Goal: Information Seeking & Learning: Find specific page/section

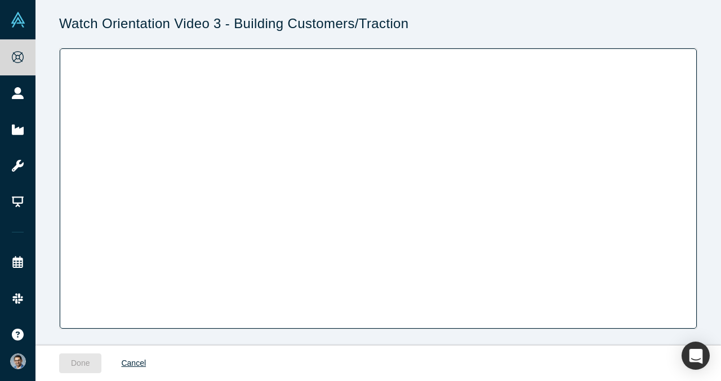
click at [94, 349] on div "Done Cancel" at bounding box center [390, 363] width 662 height 35
click at [127, 363] on link "Cancel" at bounding box center [133, 364] width 48 height 20
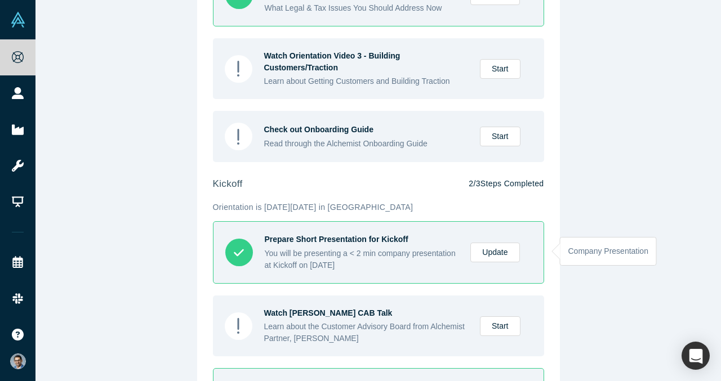
scroll to position [440, 0]
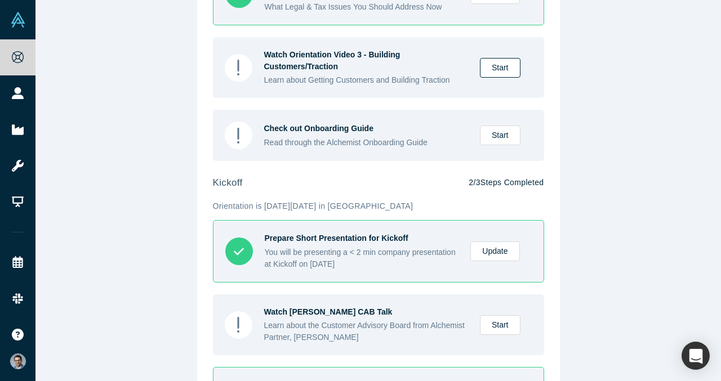
click at [494, 73] on link "Start" at bounding box center [500, 68] width 41 height 20
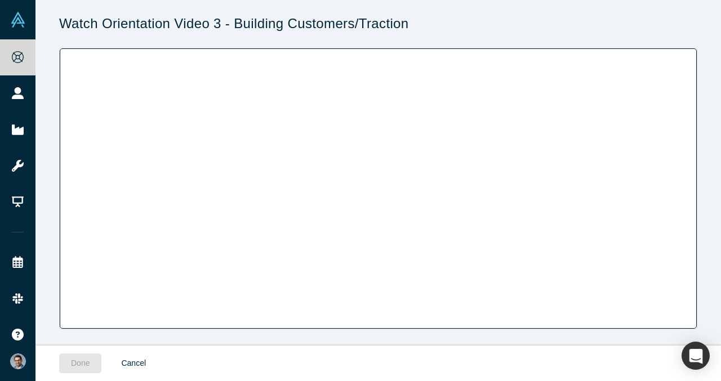
click at [132, 364] on link "Cancel" at bounding box center [133, 364] width 48 height 20
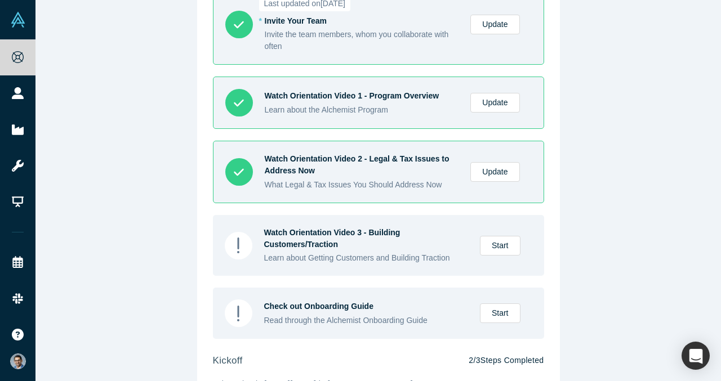
scroll to position [388, 0]
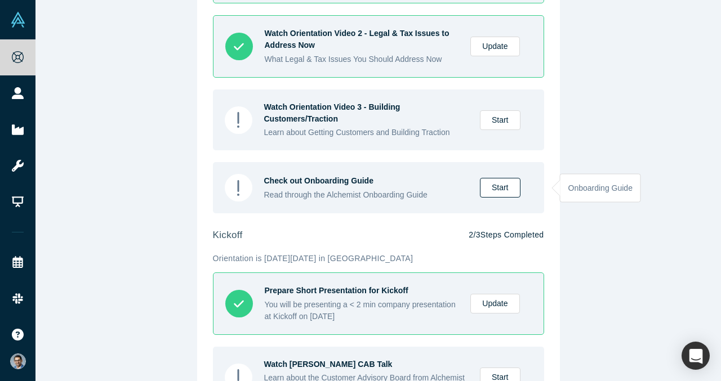
click at [499, 194] on link "Start" at bounding box center [500, 188] width 41 height 20
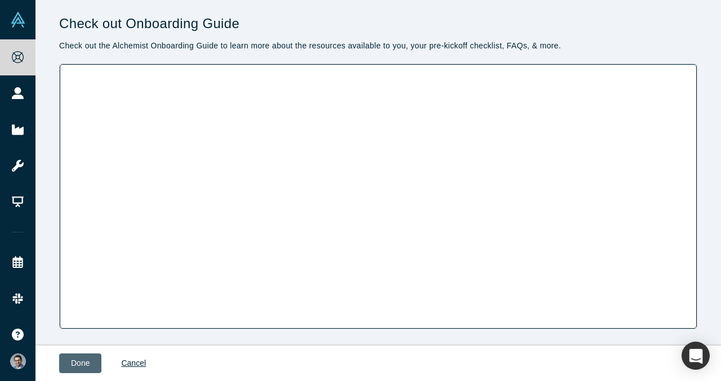
click at [89, 356] on button "Done" at bounding box center [80, 364] width 42 height 20
click at [82, 365] on button "Done" at bounding box center [80, 364] width 42 height 20
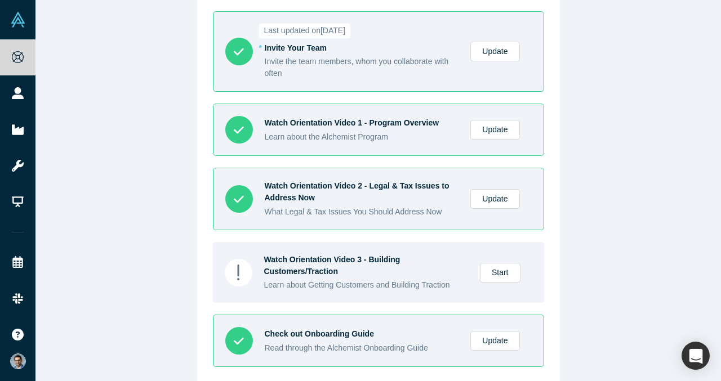
scroll to position [513, 0]
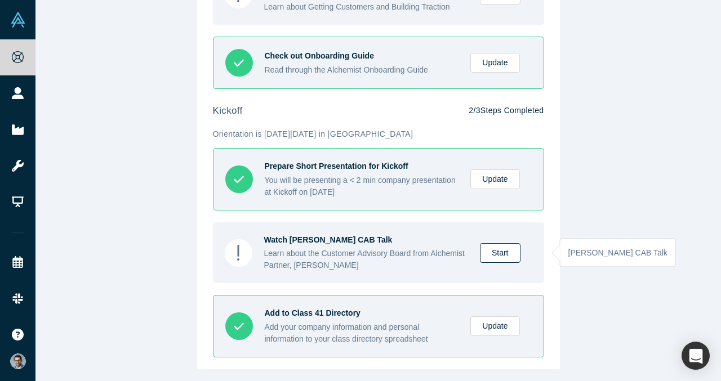
click at [494, 253] on link "Start" at bounding box center [500, 253] width 41 height 20
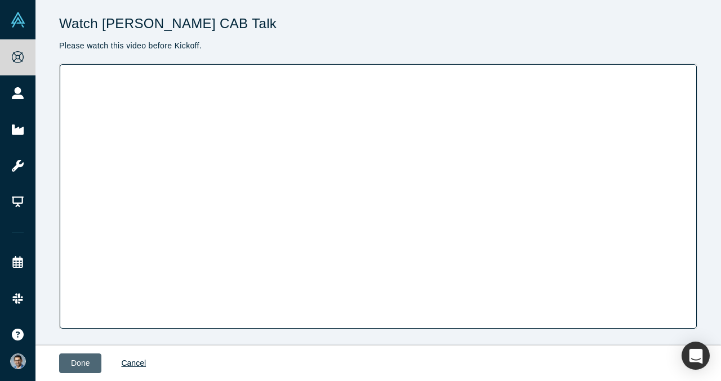
click at [79, 362] on button "Done" at bounding box center [80, 364] width 42 height 20
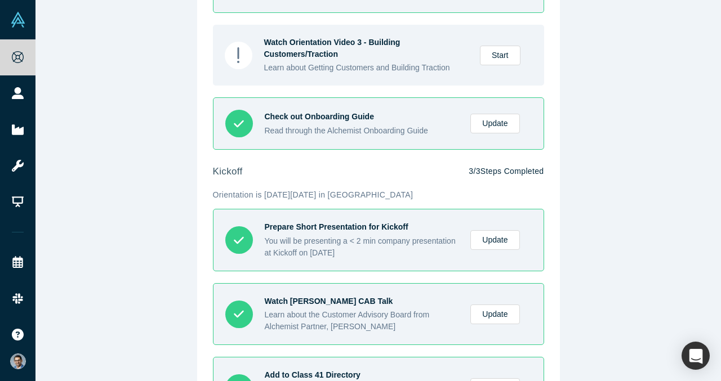
scroll to position [317, 0]
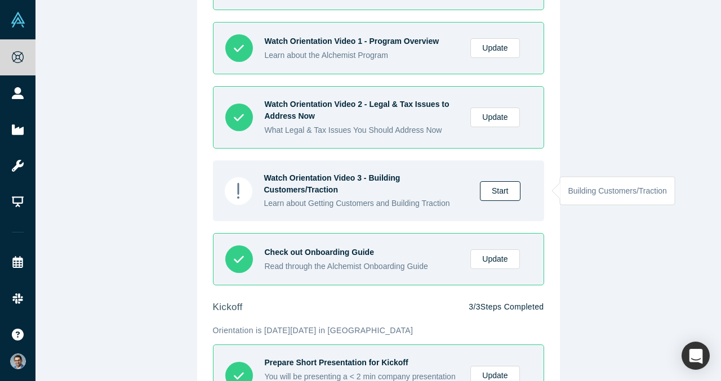
click at [518, 191] on link "Start" at bounding box center [500, 191] width 41 height 20
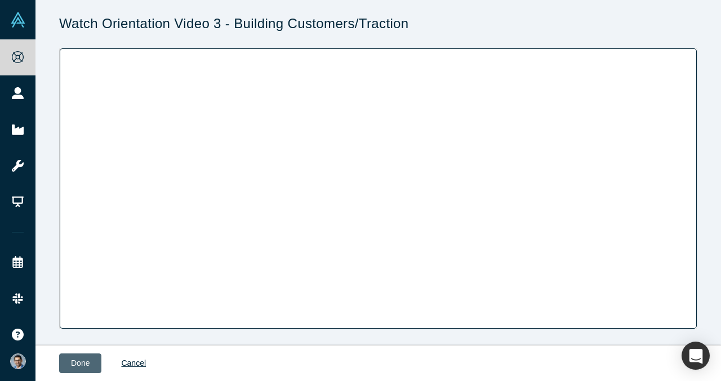
click at [95, 357] on button "Done" at bounding box center [80, 364] width 42 height 20
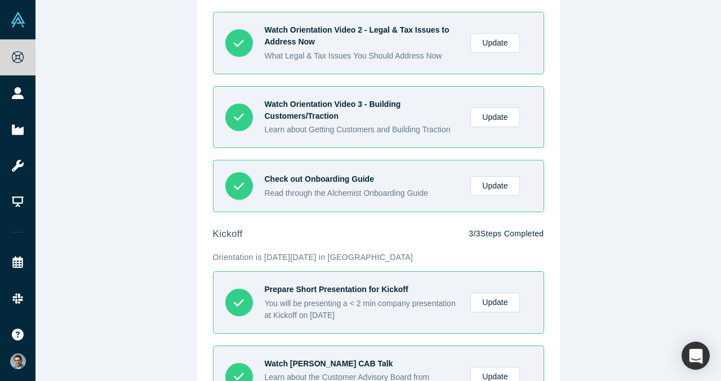
scroll to position [515, 0]
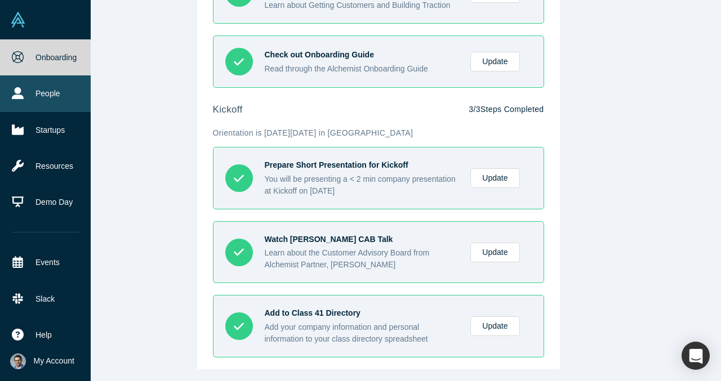
click at [29, 102] on link "People" at bounding box center [45, 93] width 91 height 36
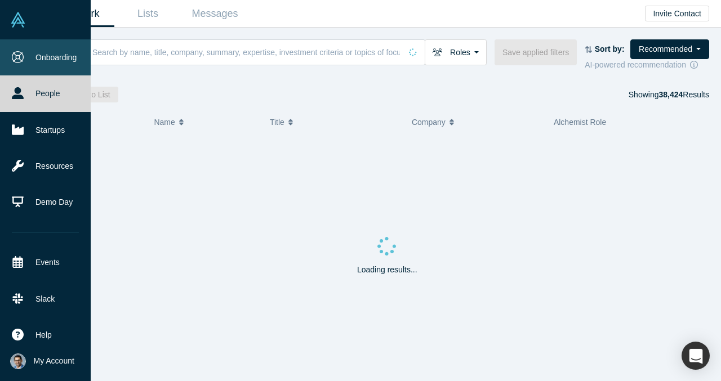
click at [40, 66] on link "Onboarding" at bounding box center [45, 57] width 91 height 36
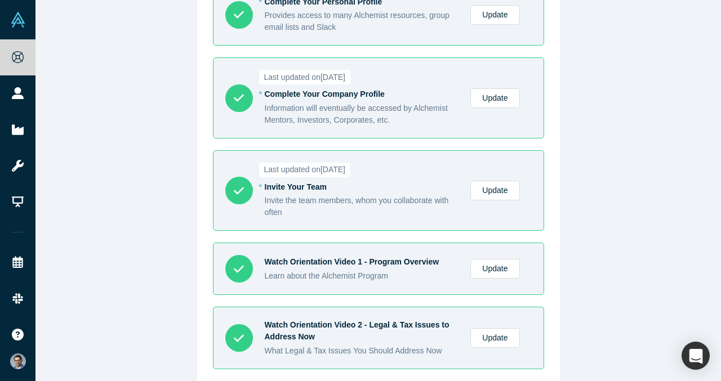
scroll to position [515, 0]
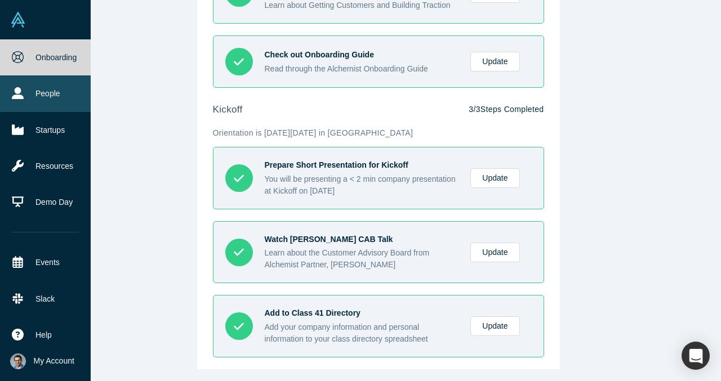
click at [18, 100] on link "People" at bounding box center [45, 93] width 91 height 36
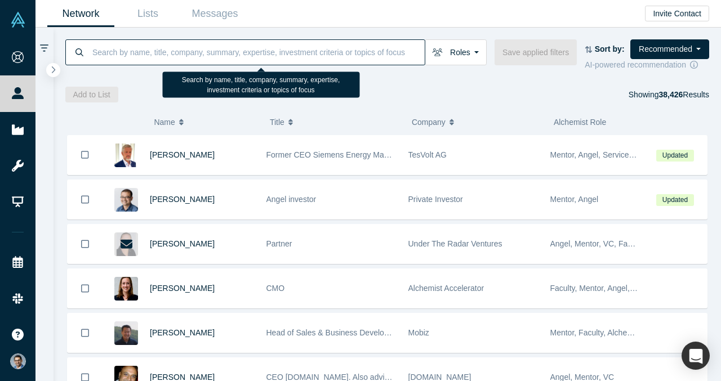
click at [155, 50] on input at bounding box center [257, 52] width 333 height 26
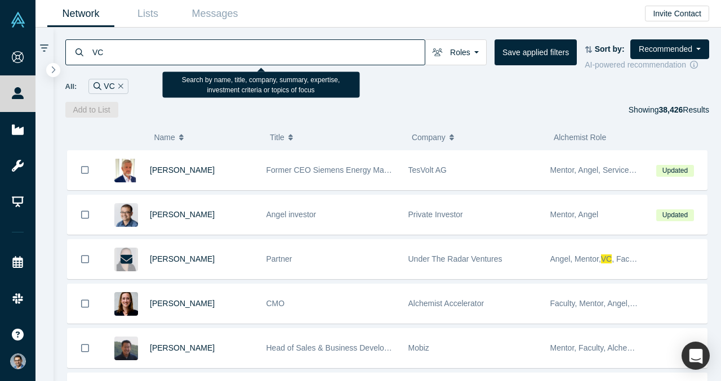
type input "VC"
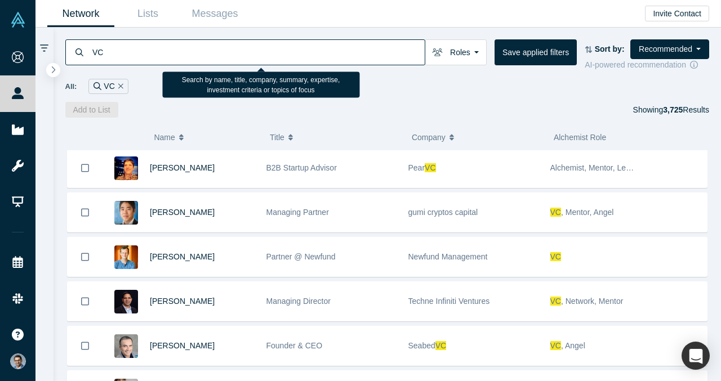
scroll to position [2401, 0]
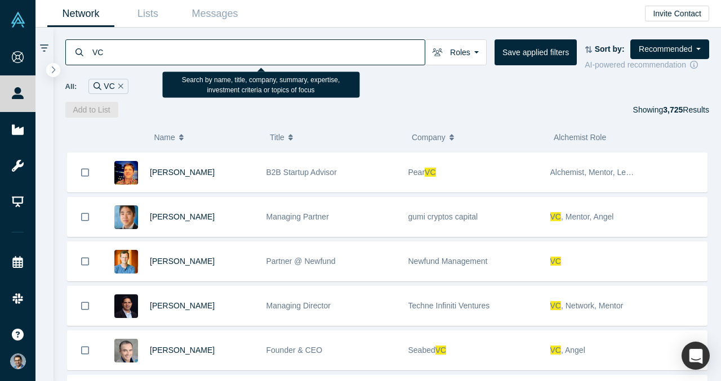
drag, startPoint x: 243, startPoint y: 49, endPoint x: 84, endPoint y: 48, distance: 159.4
click at [84, 48] on div "VC" at bounding box center [245, 52] width 360 height 26
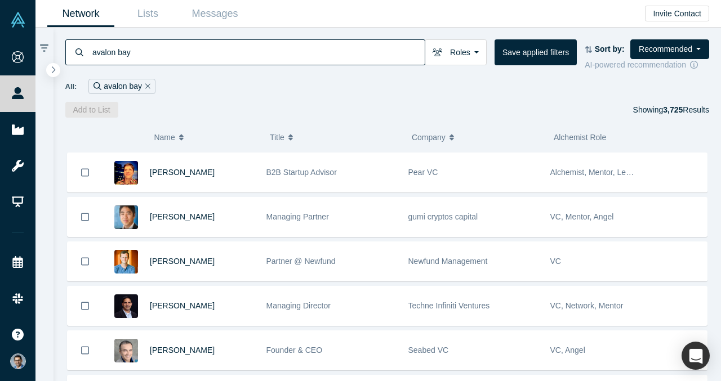
type input "avalon bay"
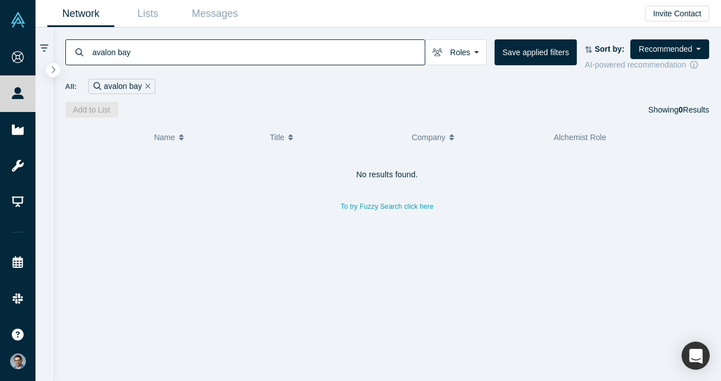
drag, startPoint x: 141, startPoint y: 52, endPoint x: 81, endPoint y: 52, distance: 60.3
click at [81, 52] on div "avalon bay" at bounding box center [245, 52] width 360 height 26
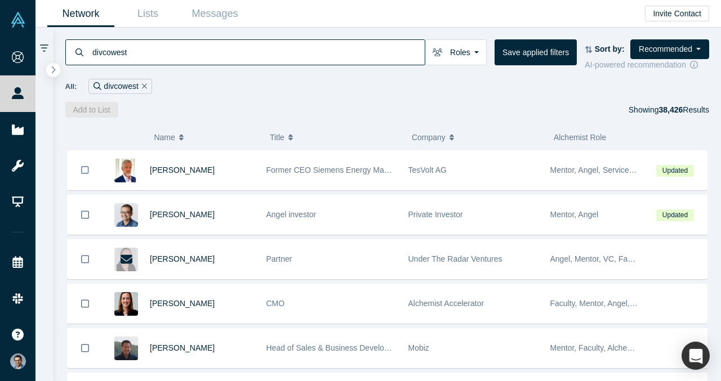
type input "divcowest"
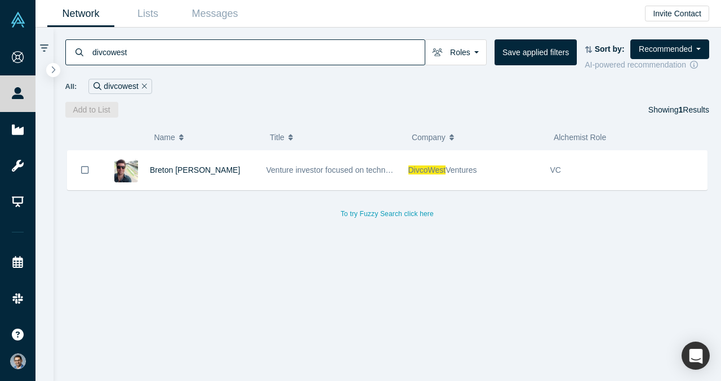
click at [167, 50] on input "divcowest" at bounding box center [257, 52] width 333 height 26
